Goal: Check status: Check status

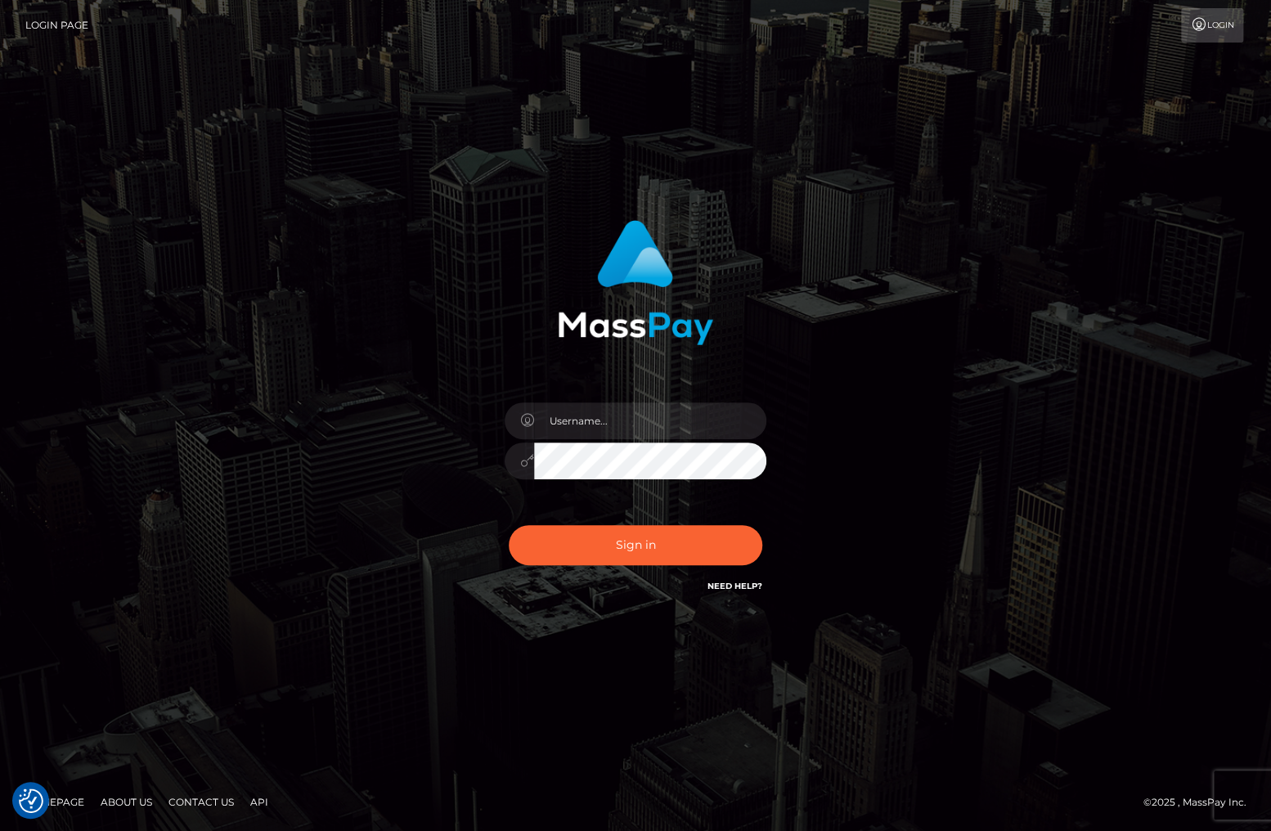
click at [1210, 648] on div "Sign in" at bounding box center [635, 415] width 1271 height 661
click at [657, 410] on input "text" at bounding box center [650, 420] width 232 height 37
type input "christianc.xcite"
click at [670, 545] on button "Sign in" at bounding box center [635, 545] width 253 height 40
drag, startPoint x: 617, startPoint y: 400, endPoint x: 618, endPoint y: 421, distance: 21.3
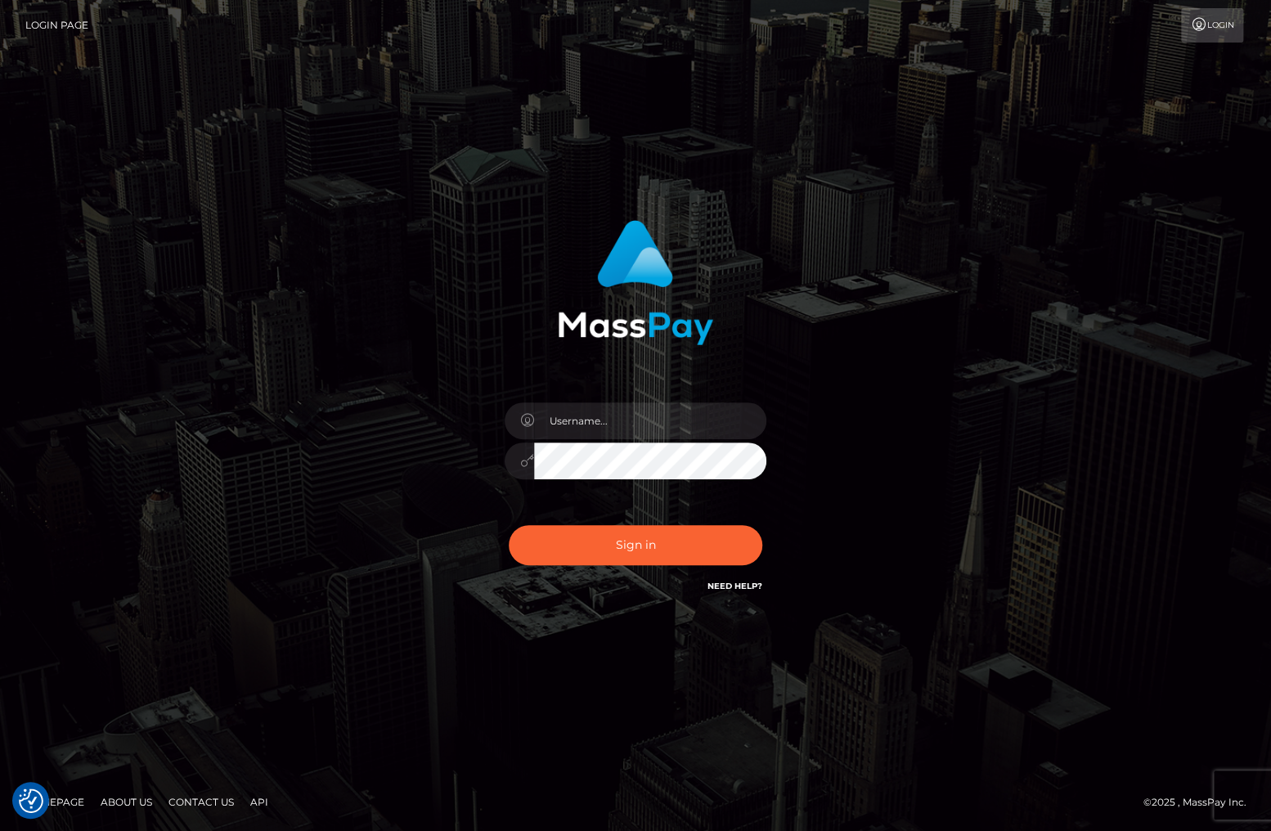
click at [617, 401] on div at bounding box center [635, 452] width 286 height 125
click at [618, 421] on input "text" at bounding box center [650, 420] width 232 height 37
type input "christianc.xcite"
drag, startPoint x: 661, startPoint y: 553, endPoint x: 662, endPoint y: 576, distance: 23.0
click at [659, 553] on button "Sign in" at bounding box center [635, 545] width 253 height 40
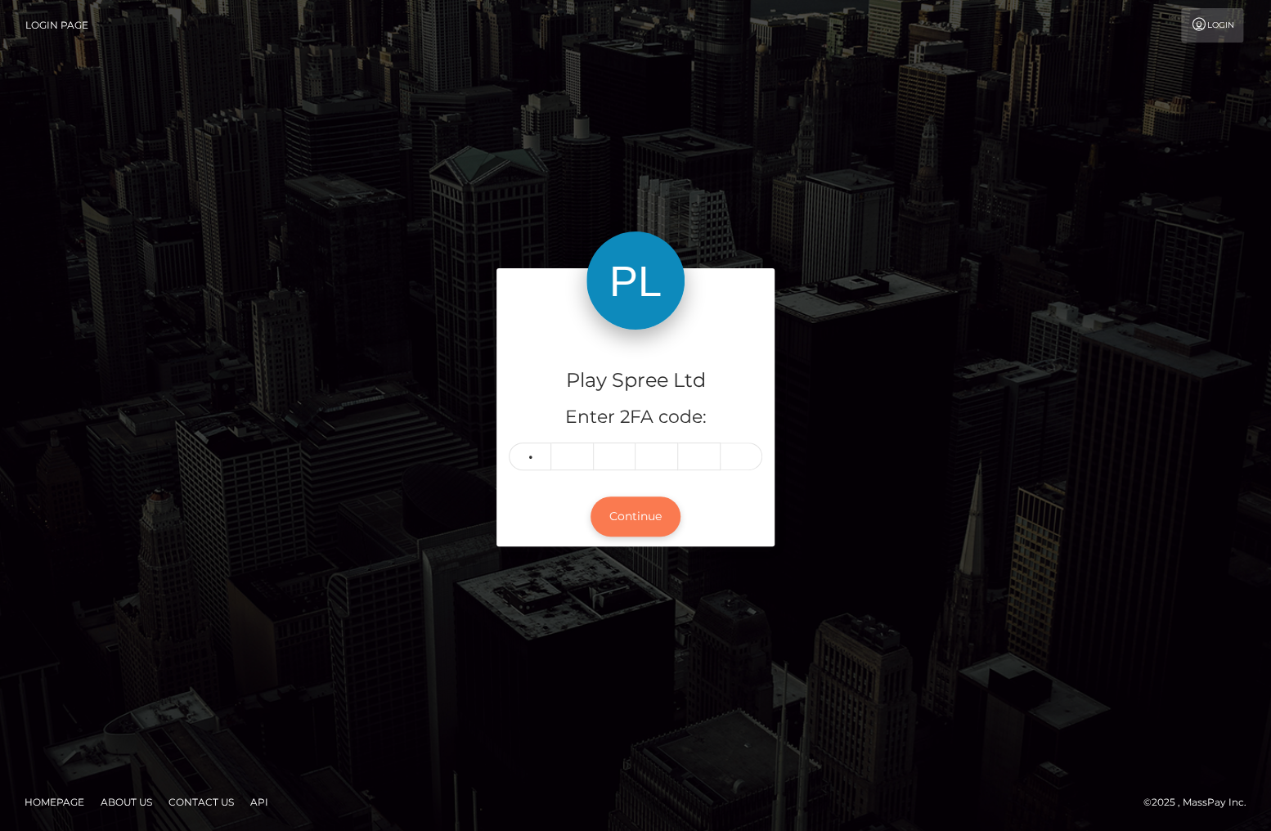
type input "1"
type input "4"
type input "9"
type input "1"
type input "7"
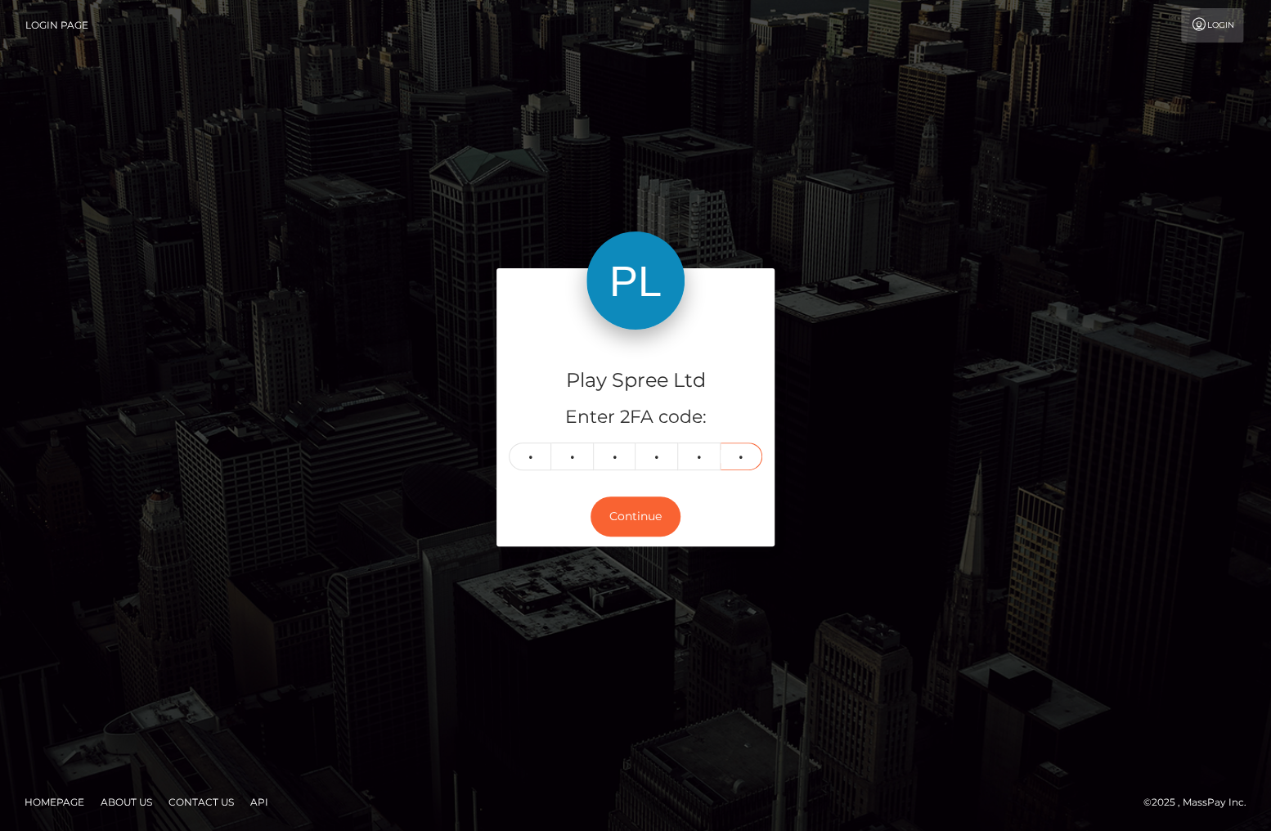
type input "0"
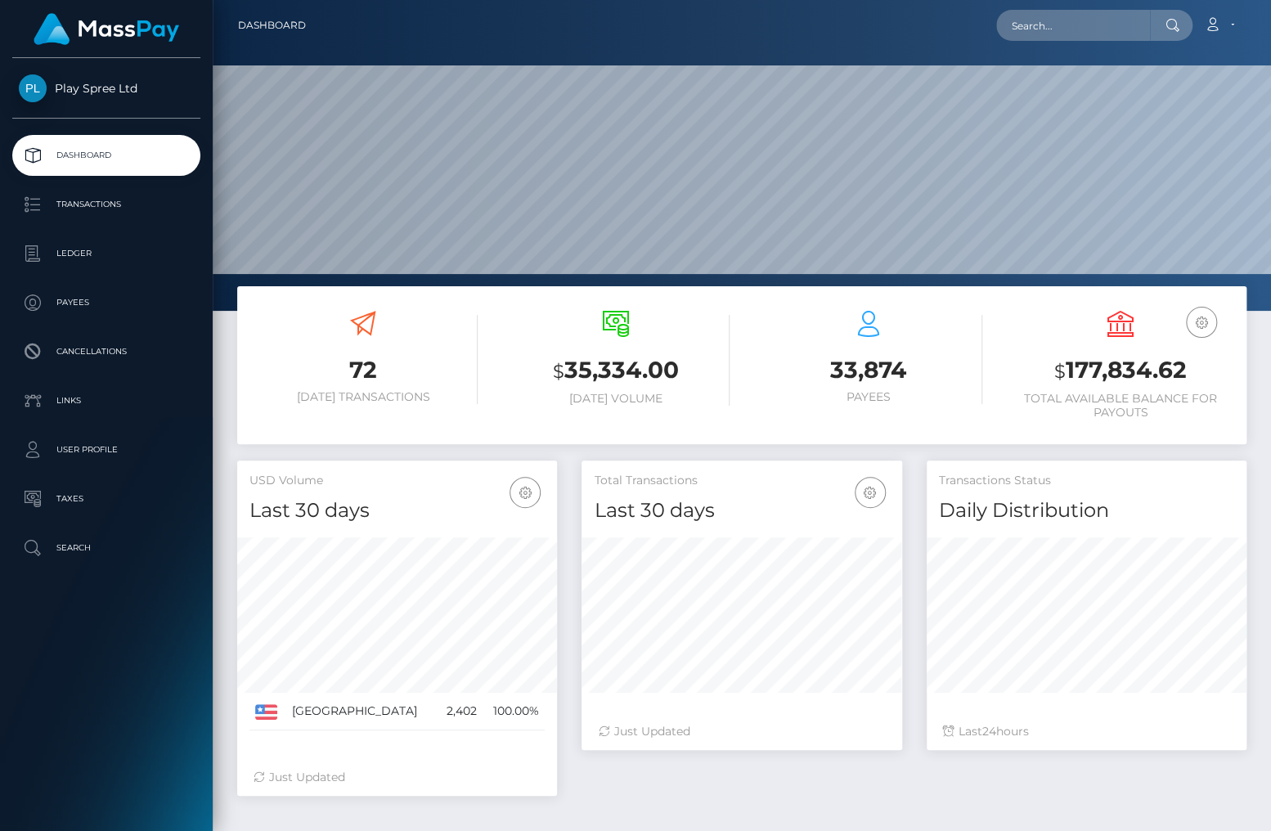
scroll to position [289, 320]
click at [1132, 372] on h3 "$ 177,834.62" at bounding box center [1121, 371] width 228 height 34
click at [1132, 371] on h3 "$ 177,834.62" at bounding box center [1121, 371] width 228 height 34
copy h3 "177,834.62"
